Goal: Navigation & Orientation: Find specific page/section

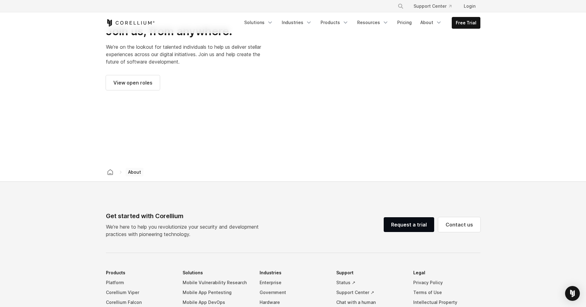
scroll to position [1018, 0]
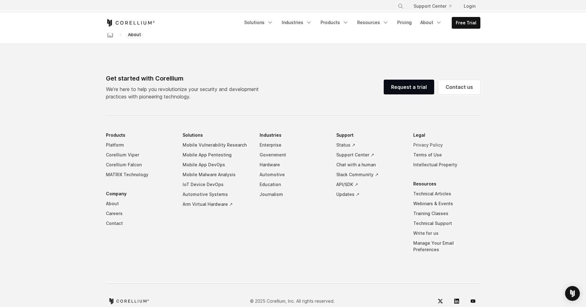
click at [419, 140] on link "Privacy Policy" at bounding box center [447, 145] width 67 height 10
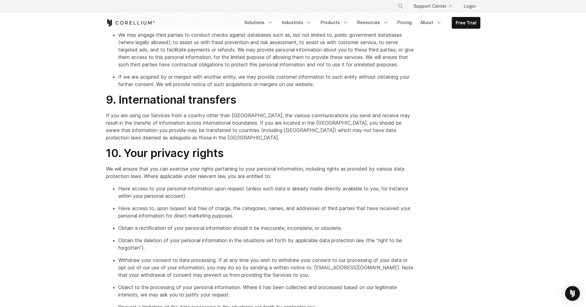
scroll to position [1100, 0]
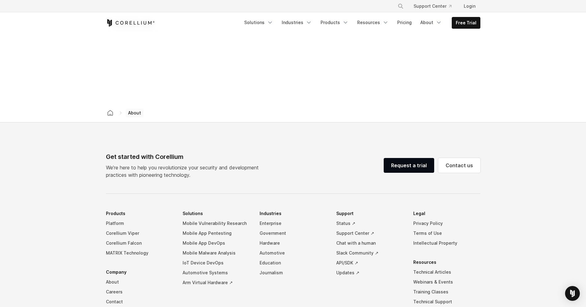
scroll to position [1018, 0]
